Goal: Information Seeking & Learning: Learn about a topic

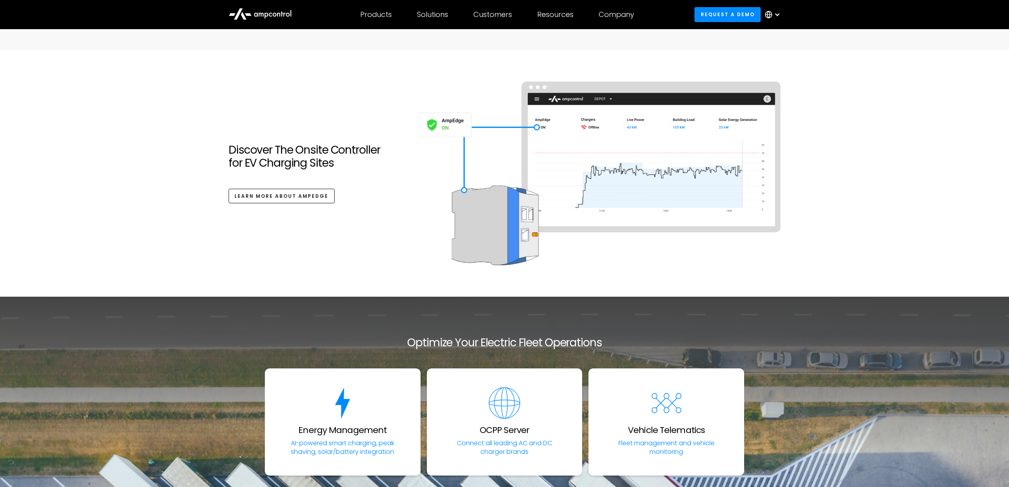
scroll to position [2695, 0]
click at [508, 221] on img at bounding box center [599, 173] width 363 height 184
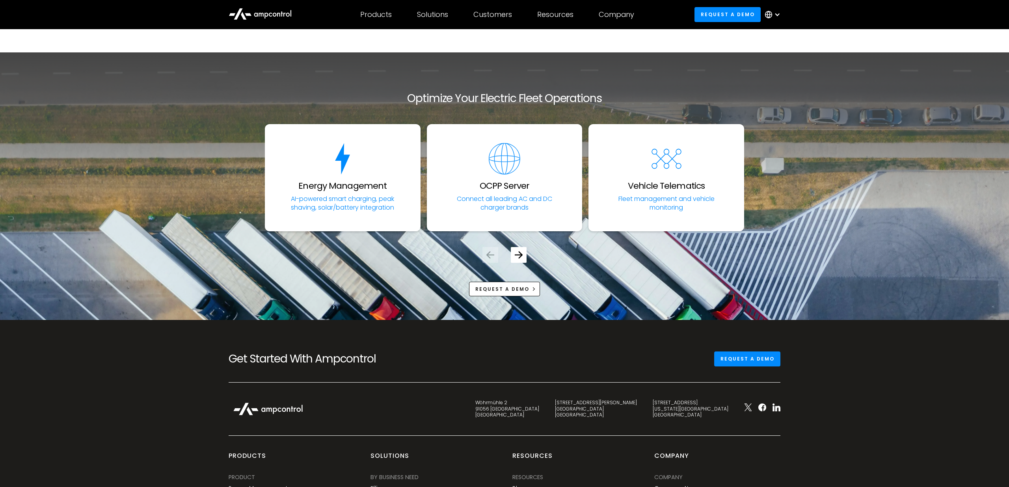
scroll to position [2940, 0]
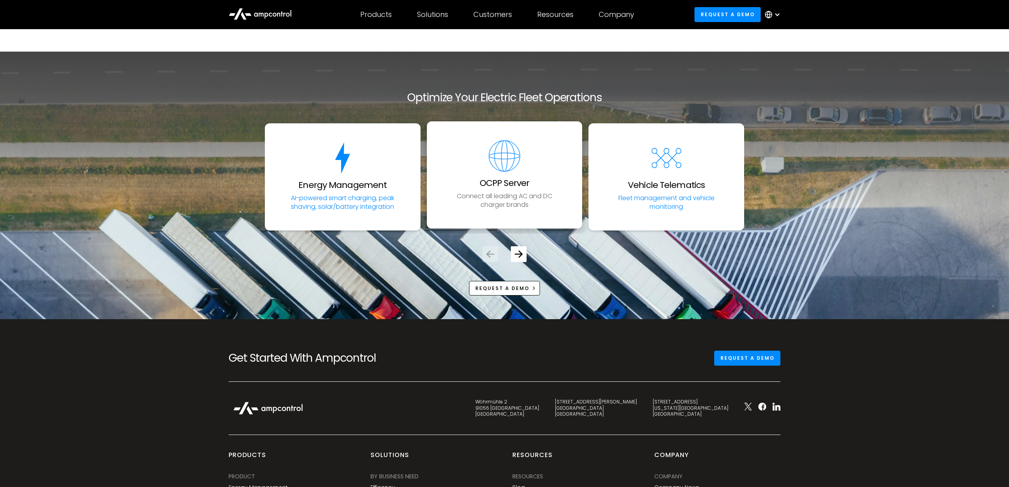
click at [509, 210] on link "OCPP Server Connect all leading AC and DC charger brands" at bounding box center [505, 174] width 156 height 107
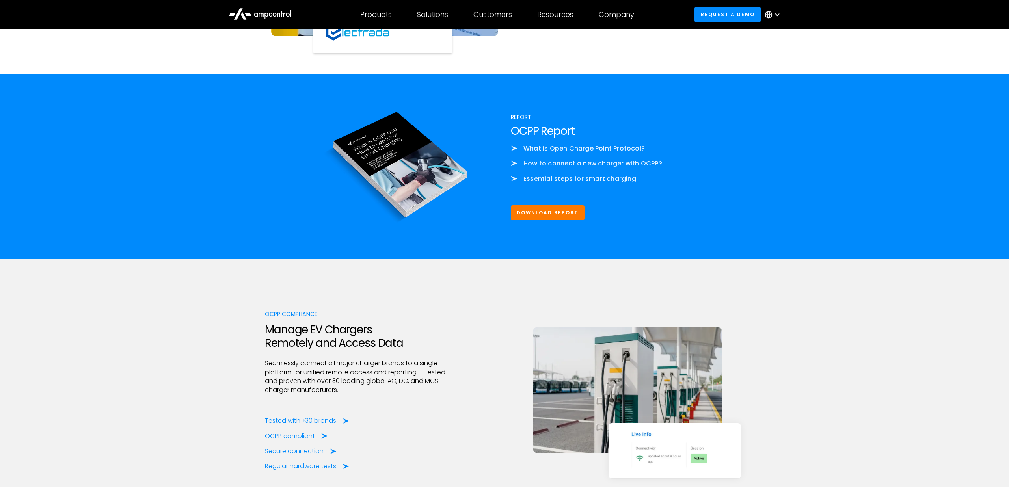
scroll to position [879, 0]
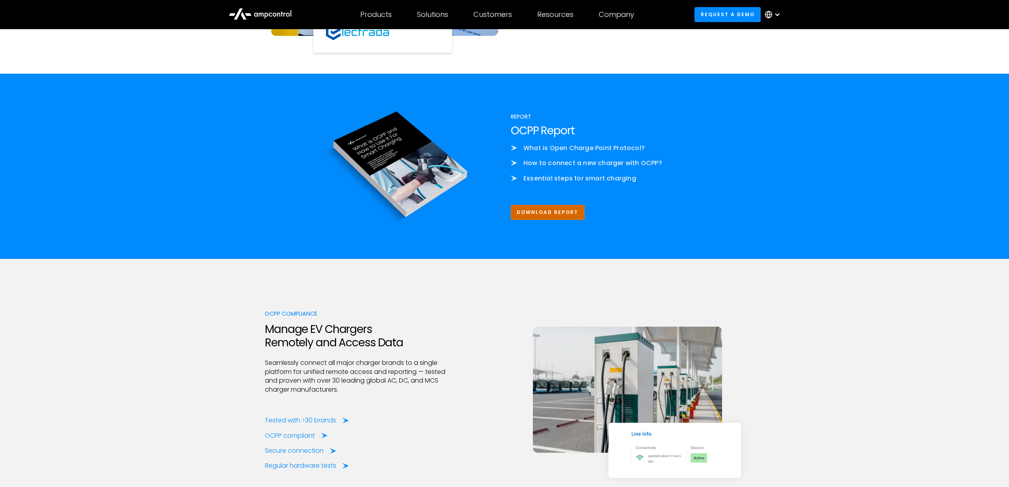
click at [557, 216] on link "Download Report" at bounding box center [548, 212] width 74 height 15
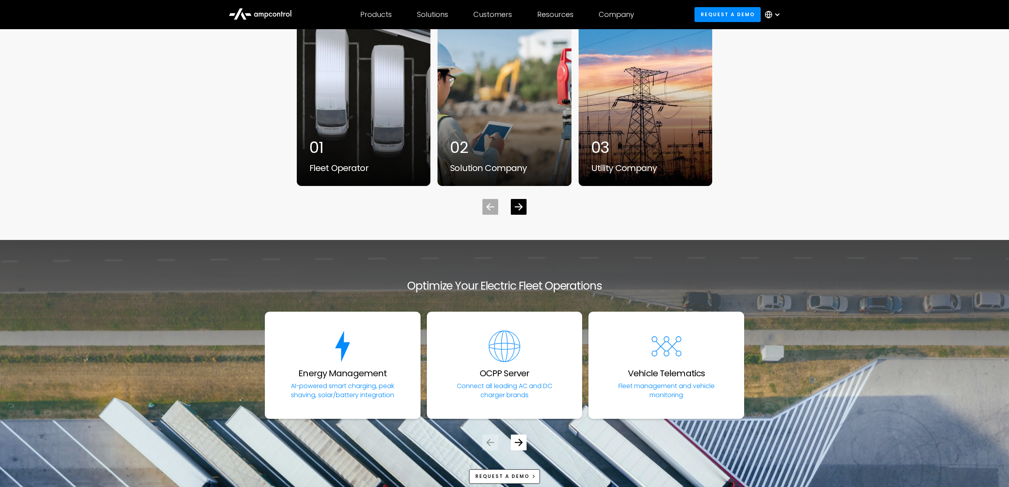
scroll to position [2867, 0]
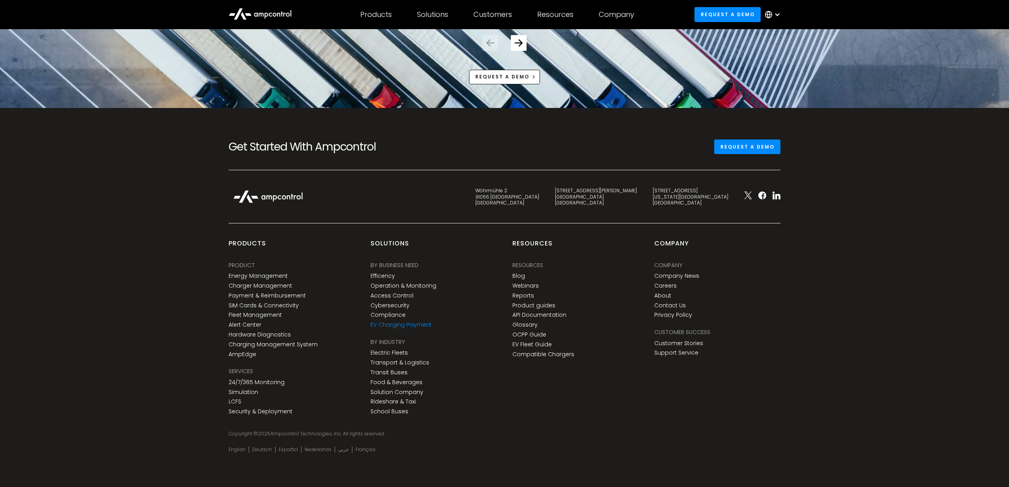
click at [397, 324] on link "EV Charging Payment" at bounding box center [401, 325] width 61 height 7
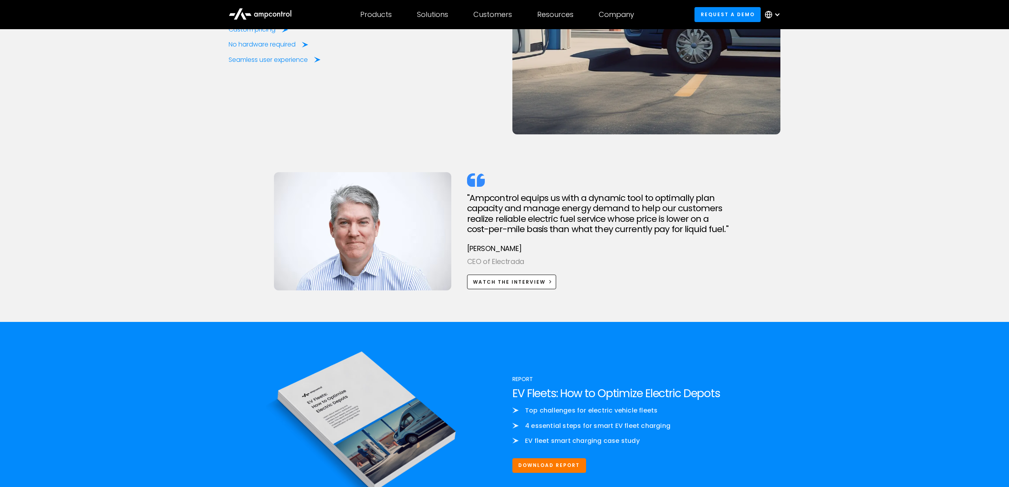
scroll to position [3112, 0]
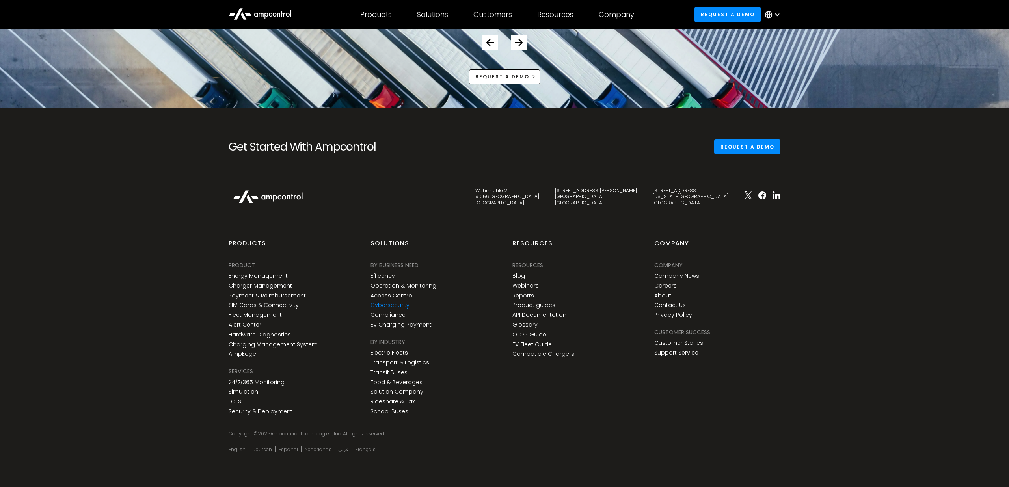
click at [391, 302] on link "Cybersecurity" at bounding box center [390, 305] width 39 height 7
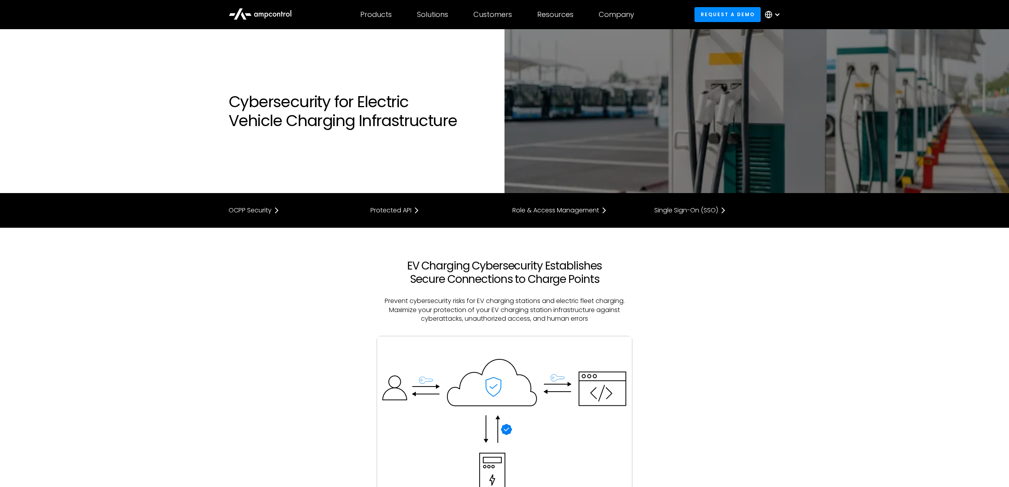
scroll to position [6, 0]
